Goal: Task Accomplishment & Management: Complete application form

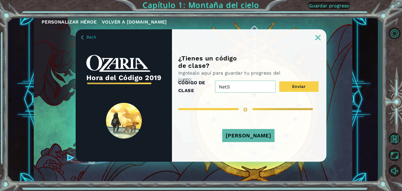
drag, startPoint x: 224, startPoint y: 87, endPoint x: 210, endPoint y: 87, distance: 13.6
click at [210, 87] on div "CÓDIGO DE CLASE NetS Enviar" at bounding box center [248, 87] width 140 height 16
paste input "FruitType"
type input "NetFruitType"
click at [296, 86] on button "Enviar" at bounding box center [298, 86] width 39 height 10
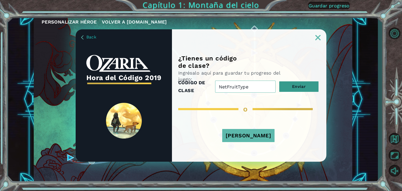
click at [293, 83] on button "Enviar" at bounding box center [298, 86] width 39 height 10
click at [287, 87] on button "Enviar" at bounding box center [298, 86] width 39 height 10
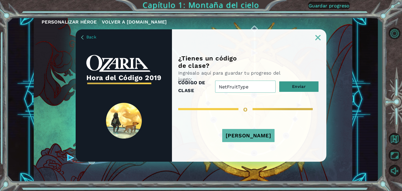
click at [287, 87] on button "Enviar" at bounding box center [298, 86] width 39 height 10
click at [259, 139] on button "[PERSON_NAME]" at bounding box center [248, 135] width 52 height 13
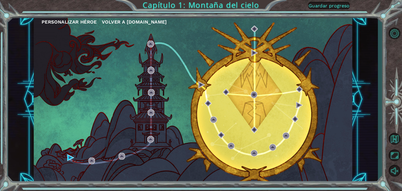
drag, startPoint x: 374, startPoint y: 184, endPoint x: 377, endPoint y: 184, distance: 3.7
click at [377, 184] on div "Personalizar héroe Volver a [DOMAIN_NAME] Capítulo 1: Montaña del cielo Guardar…" at bounding box center [201, 95] width 402 height 191
click at [380, 184] on div "Personalizar héroe Volver a [DOMAIN_NAME] Capítulo 1: Montaña del cielo Guardar…" at bounding box center [201, 95] width 402 height 191
click at [396, 144] on button "Volver al mapa" at bounding box center [394, 138] width 15 height 15
click at [126, 24] on span "Volver a [DOMAIN_NAME]" at bounding box center [134, 21] width 65 height 5
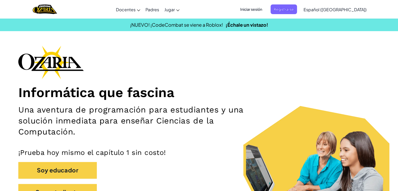
click at [265, 12] on span "Iniciar sesión" at bounding box center [251, 9] width 28 height 10
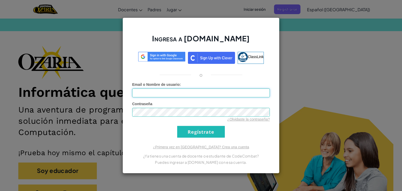
click at [197, 88] on input "Email o Nombre de usuario :" at bounding box center [201, 92] width 138 height 9
type input "[PERSON_NAME][EMAIL_ADDRESS][PERSON_NAME][PERSON_NAME][DOMAIN_NAME]"
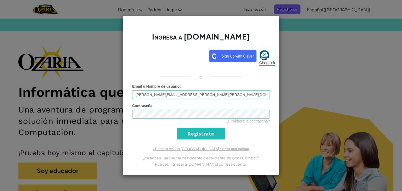
click at [285, 111] on div "Ingresa a [DOMAIN_NAME] ClassLink o Error desconocido. Email o Nombre de usuari…" at bounding box center [201, 95] width 402 height 191
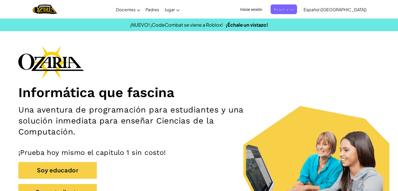
click at [265, 5] on span "Iniciar sesión" at bounding box center [251, 9] width 28 height 10
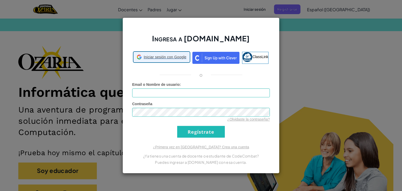
click at [166, 54] on span "Iniciar sesión con Google" at bounding box center [165, 56] width 43 height 5
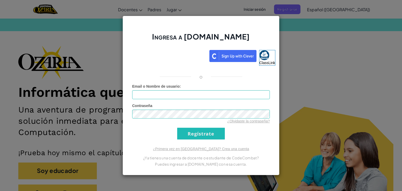
click at [332, 35] on div "Ingresa a [DOMAIN_NAME] ClassLink o Error desconocido. Email o Nombre de usuari…" at bounding box center [201, 95] width 402 height 191
